Goal: Information Seeking & Learning: Learn about a topic

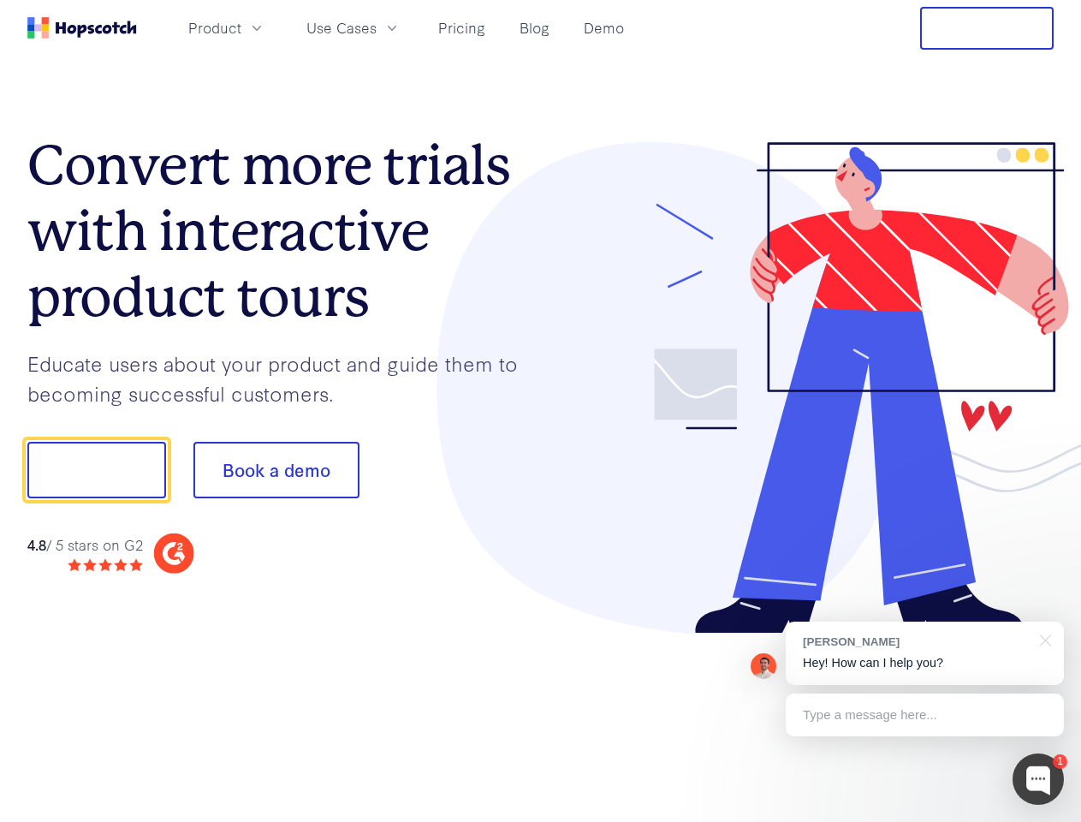
click at [541, 411] on div at bounding box center [798, 388] width 514 height 492
click at [241, 27] on span "Product" at bounding box center [214, 27] width 53 height 21
click at [377, 27] on span "Use Cases" at bounding box center [342, 27] width 70 height 21
click at [987, 28] on button "Free Trial" at bounding box center [987, 28] width 134 height 43
click at [96, 470] on button "Show me!" at bounding box center [96, 470] width 139 height 57
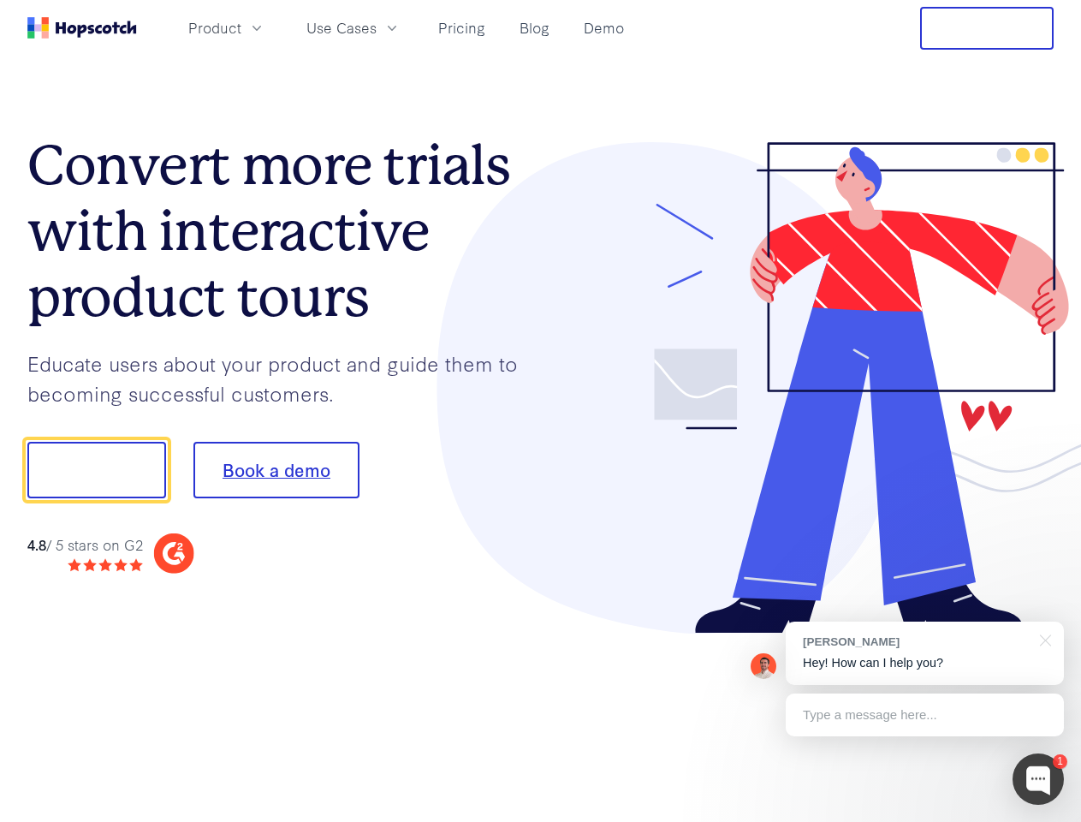
click at [276, 470] on button "Book a demo" at bounding box center [277, 470] width 166 height 57
click at [1039, 779] on div at bounding box center [1038, 778] width 51 height 51
click at [925, 653] on div "[PERSON_NAME] Hey! How can I help you?" at bounding box center [925, 653] width 278 height 63
click at [1043, 639] on div at bounding box center [903, 583] width 321 height 342
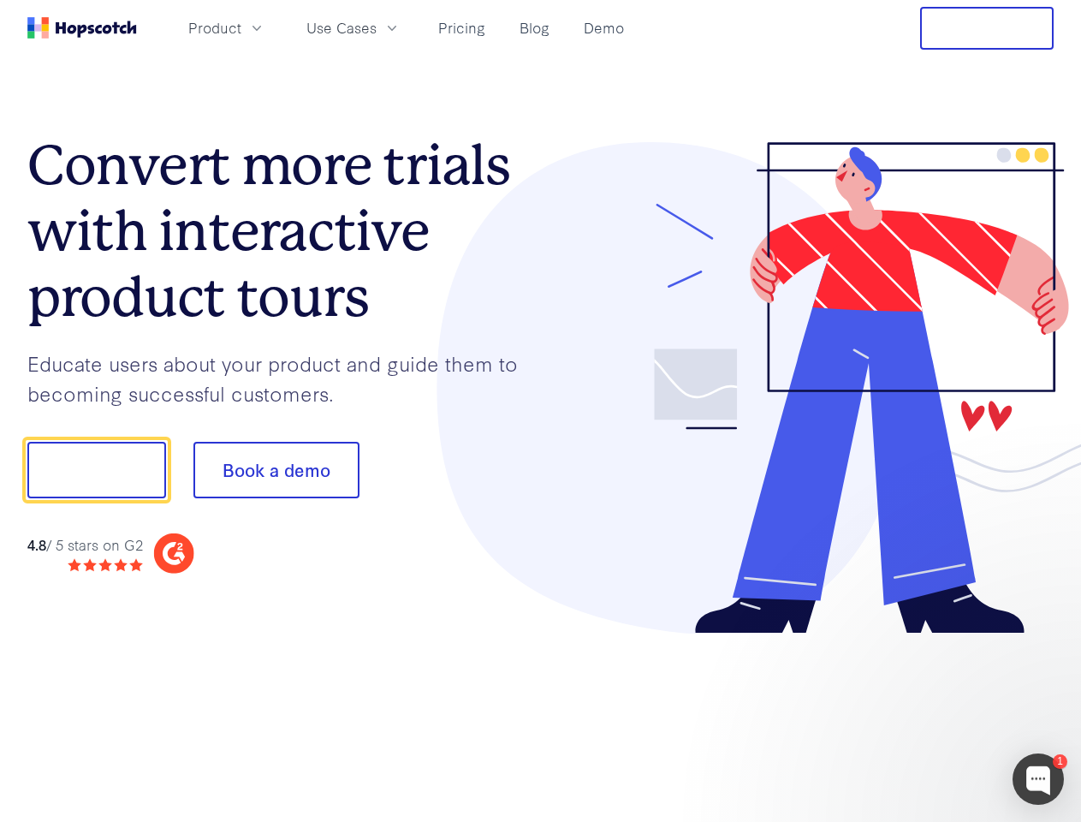
click at [925, 715] on div at bounding box center [903, 583] width 321 height 342
